Goal: Transaction & Acquisition: Download file/media

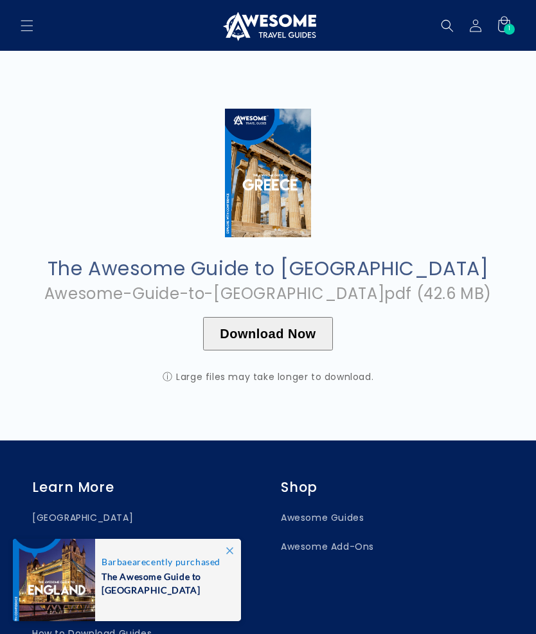
click at [278, 327] on button "Download Now" at bounding box center [267, 333] width 129 height 33
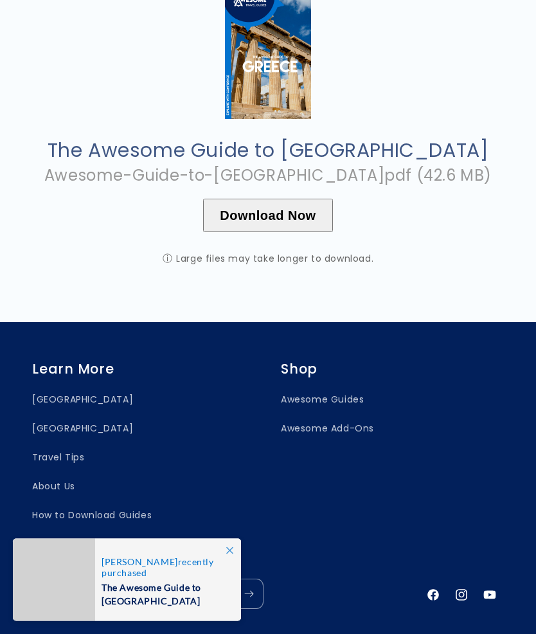
scroll to position [128, 0]
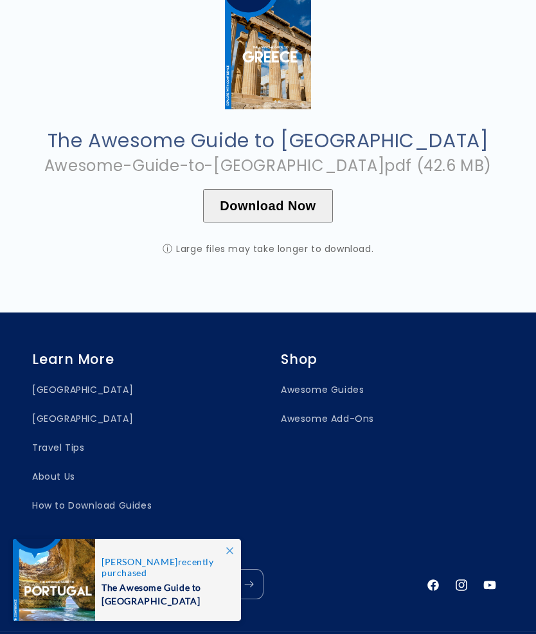
click at [98, 500] on link "How to Download Guides" at bounding box center [92, 505] width 120 height 29
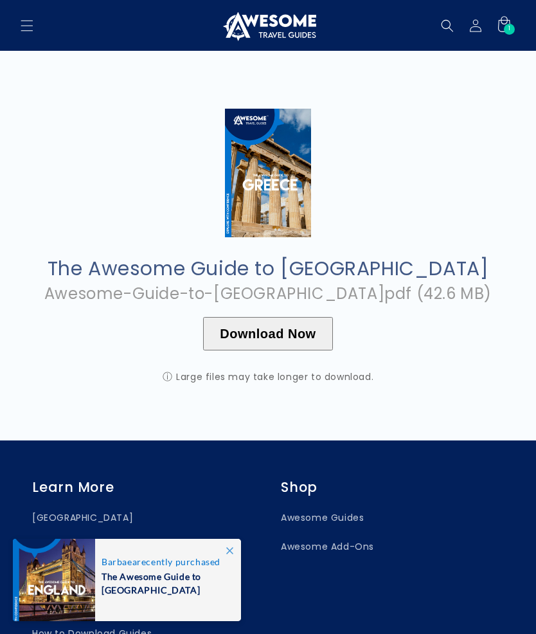
click at [277, 339] on button "Download Now" at bounding box center [267, 333] width 129 height 33
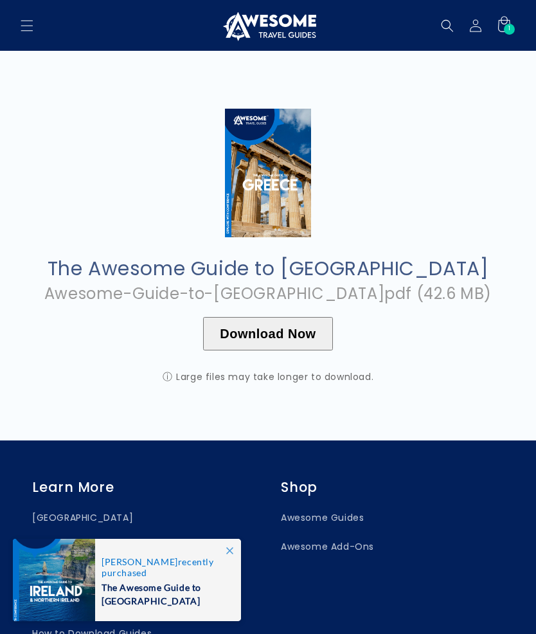
click at [513, 25] on div "1 1 item" at bounding box center [509, 29] width 11 height 11
click at [32, 21] on icon "Menu" at bounding box center [27, 25] width 12 height 11
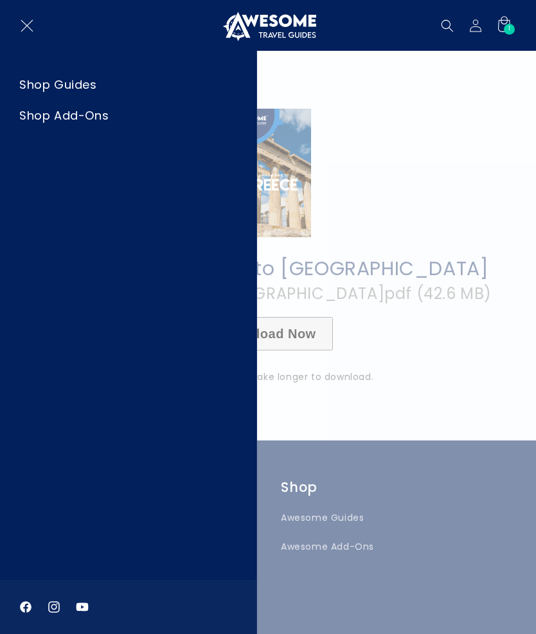
click at [41, 40] on summary "Menu" at bounding box center [27, 26] width 28 height 28
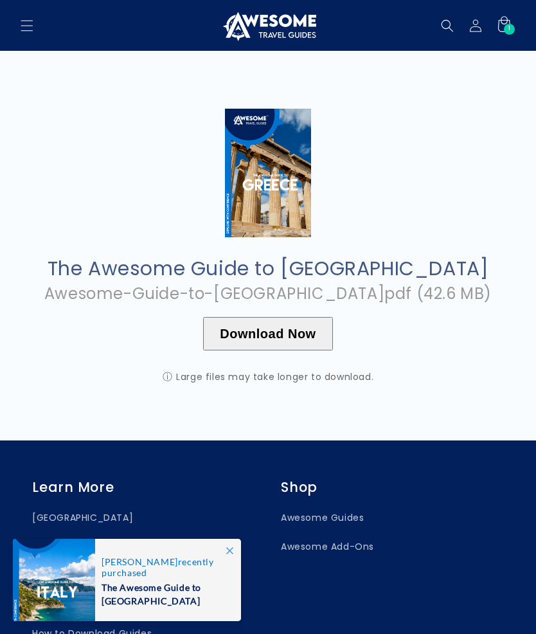
click at [277, 184] on img at bounding box center [268, 173] width 86 height 129
click at [289, 271] on span "The Awesome Guide to [GEOGRAPHIC_DATA]" at bounding box center [268, 268] width 536 height 19
click at [299, 196] on img at bounding box center [268, 173] width 86 height 129
